Goal: Task Accomplishment & Management: Manage account settings

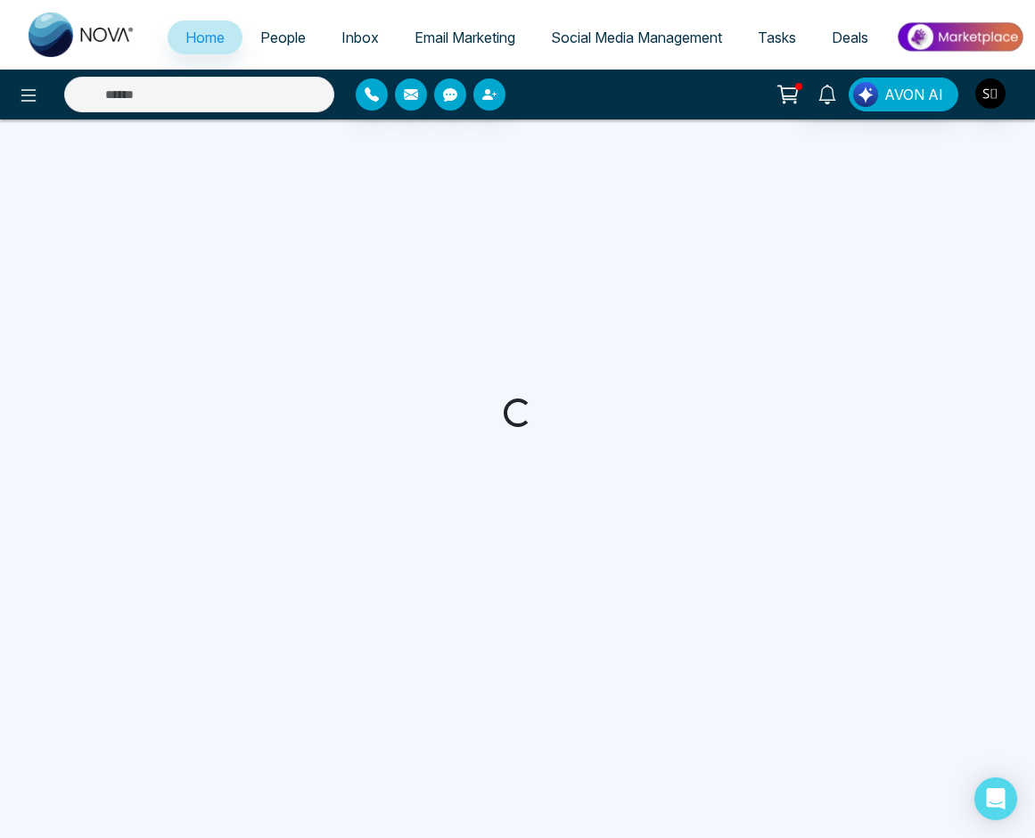
select select "*"
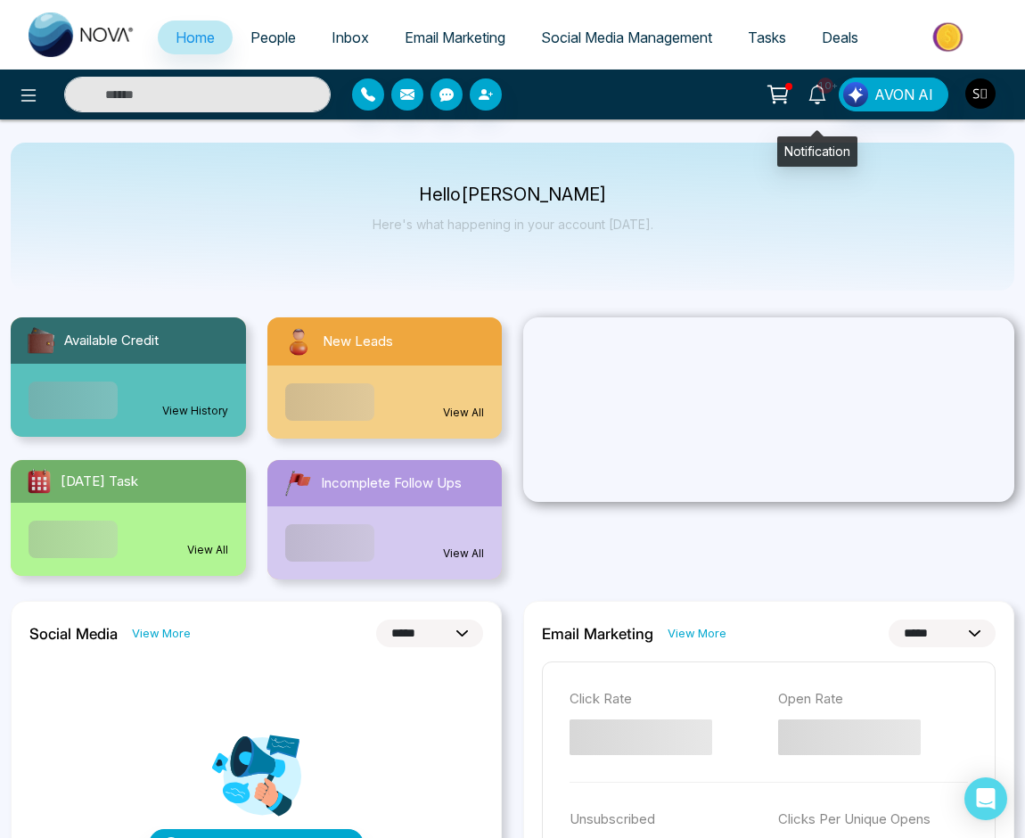
click at [819, 103] on icon at bounding box center [818, 95] width 20 height 20
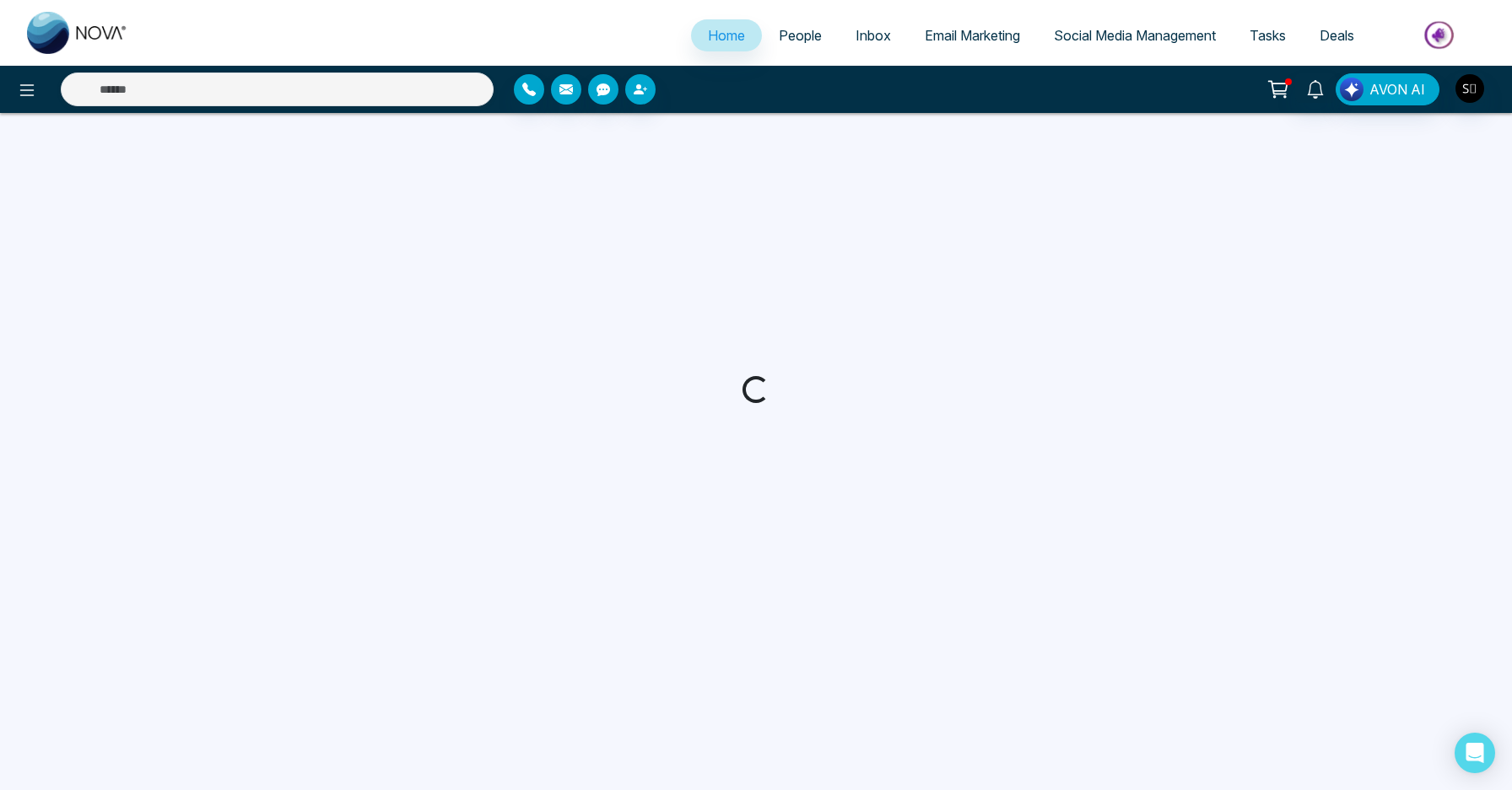
select select "*"
